Goal: Task Accomplishment & Management: Complete application form

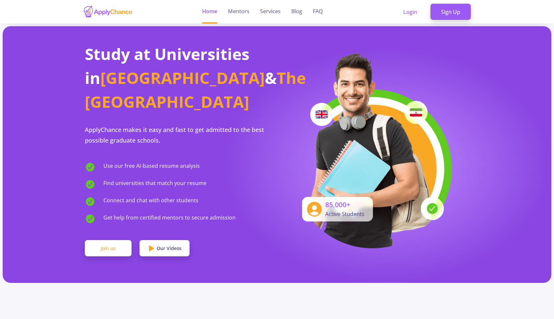
click at [117, 240] on link "Join us" at bounding box center [108, 248] width 47 height 17
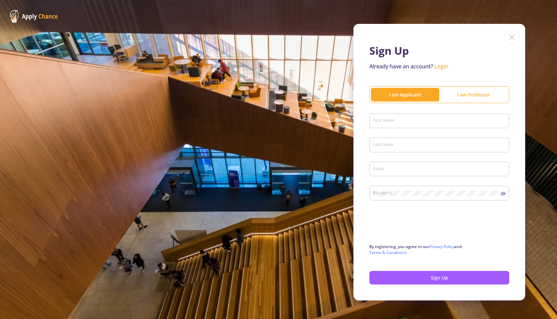
click at [399, 119] on input "First name" at bounding box center [440, 121] width 135 height 6
type input "Jingee"
type input "Mok"
type input "[EMAIL_ADDRESS][DOMAIN_NAME]"
click at [401, 280] on button "Sign Up" at bounding box center [439, 278] width 140 height 14
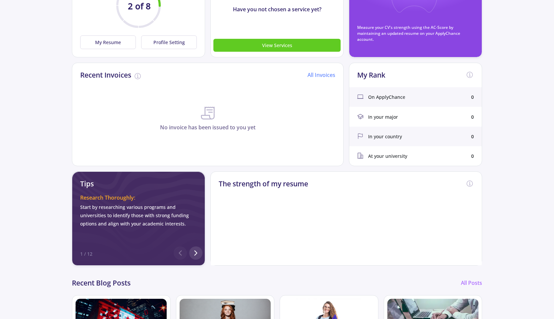
scroll to position [351, 0]
